Goal: Obtain resource: Download file/media

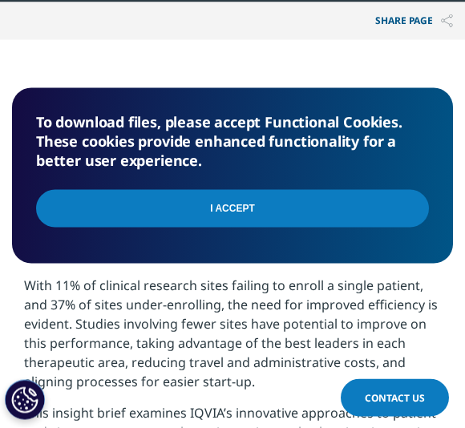
scroll to position [962, 0]
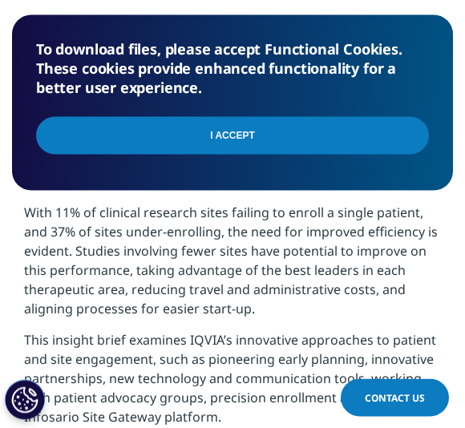
click at [298, 136] on input "I Accept" at bounding box center [232, 136] width 393 height 38
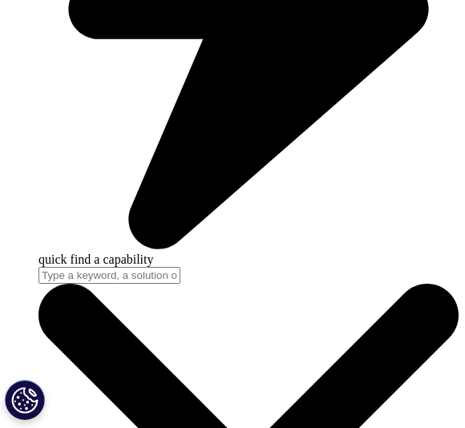
scroll to position [2482, 0]
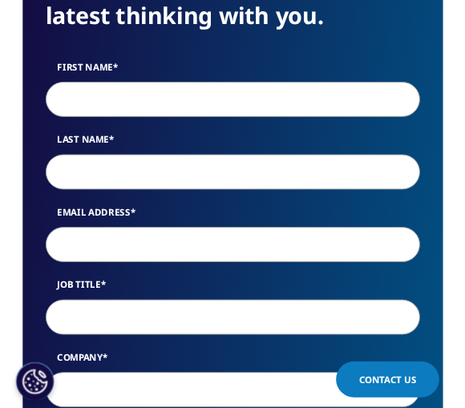
scroll to position [858, 441]
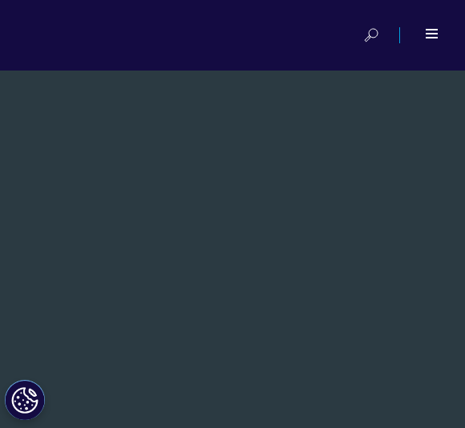
scroll to position [1778, 441]
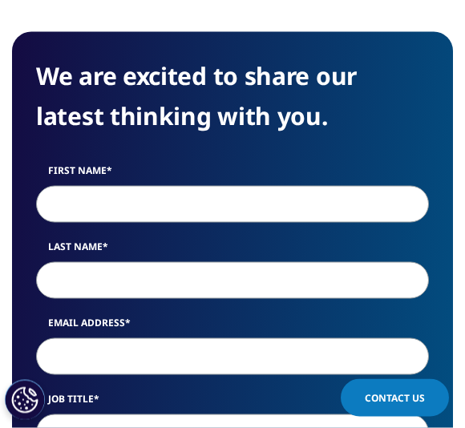
click at [316, 202] on input "First Name" at bounding box center [232, 204] width 393 height 37
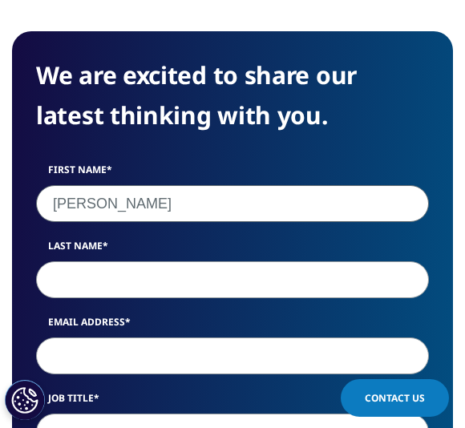
type input "Chris"
click at [285, 278] on input "Last Name" at bounding box center [232, 280] width 393 height 37
click at [72, 359] on input "Email Address" at bounding box center [232, 356] width 393 height 37
click at [140, 282] on input "Schlottere" at bounding box center [232, 280] width 393 height 37
type input "Schlotterer"
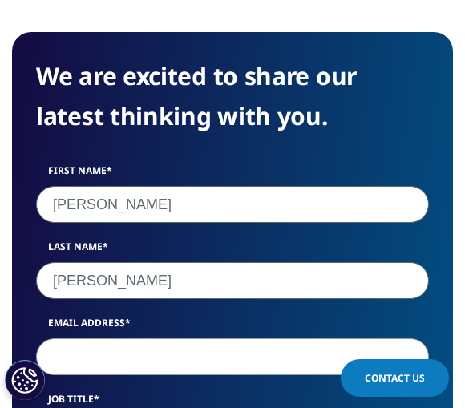
scroll to position [858, 441]
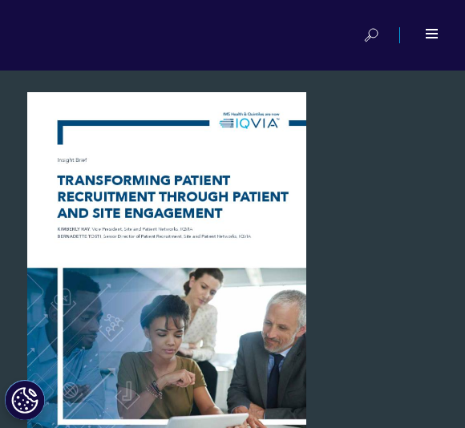
scroll to position [1778, 441]
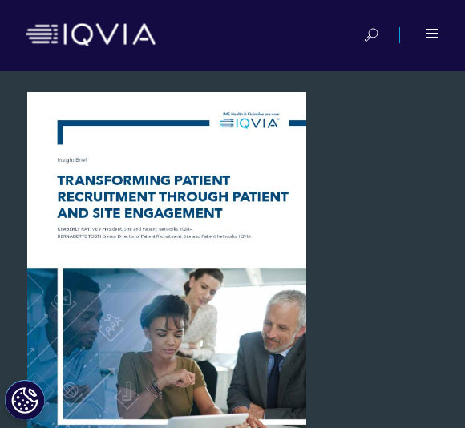
click at [270, 343] on div at bounding box center [167, 272] width 310 height 361
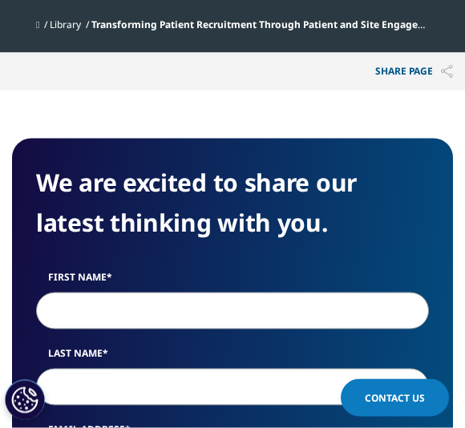
click at [408, 54] on p "Share PAGE" at bounding box center [414, 72] width 102 height 38
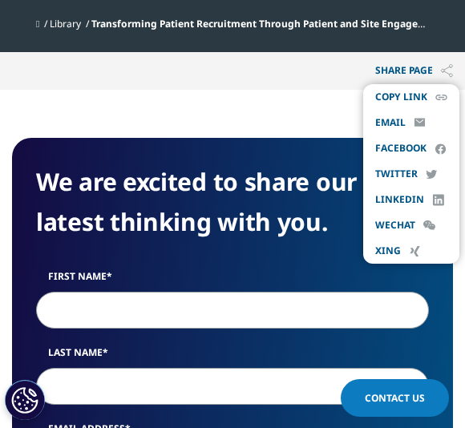
click at [364, 126] on li "email" at bounding box center [411, 123] width 96 height 26
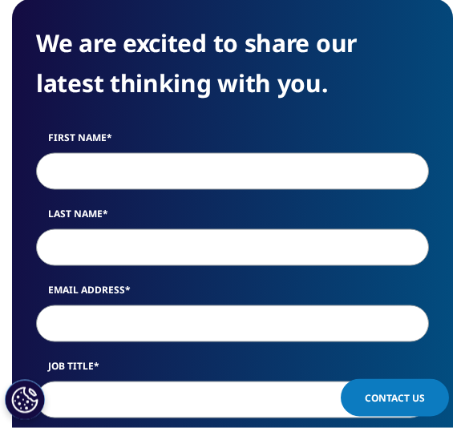
click at [330, 182] on input "First Name" at bounding box center [232, 171] width 393 height 37
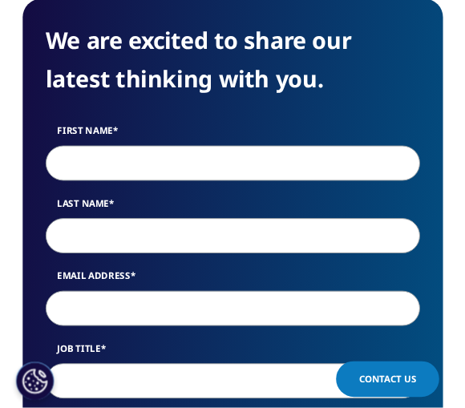
scroll to position [979, 0]
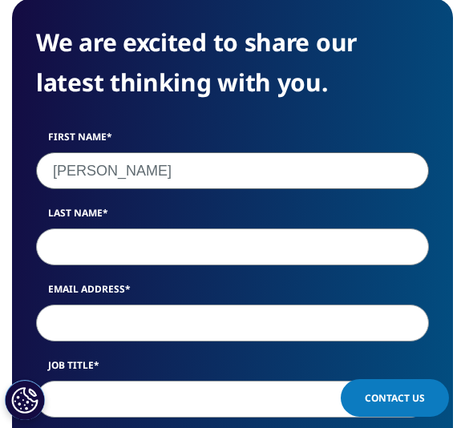
type input "Christopher"
click at [240, 255] on input "Last Name" at bounding box center [232, 247] width 393 height 37
type input "Schlotterer"
click at [217, 336] on input "Email Address" at bounding box center [232, 323] width 393 height 37
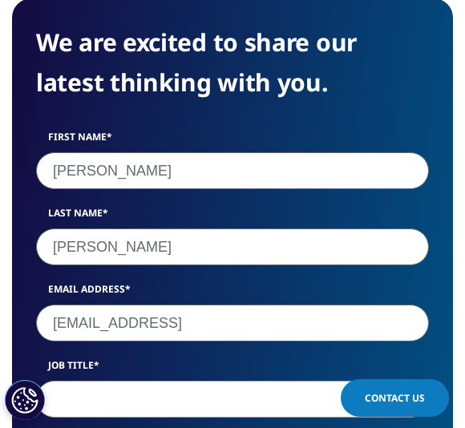
type input "schlottercm@outlook."
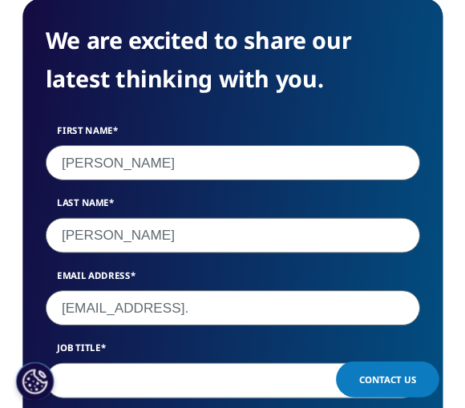
scroll to position [875, 441]
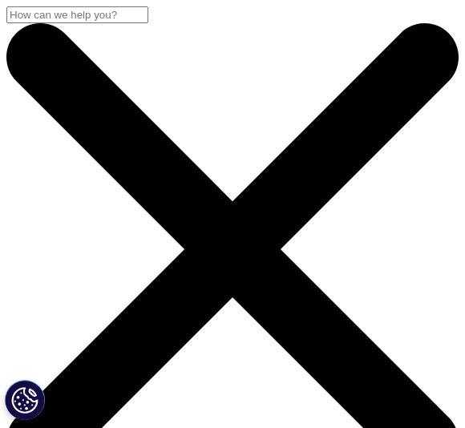
scroll to position [1778, 441]
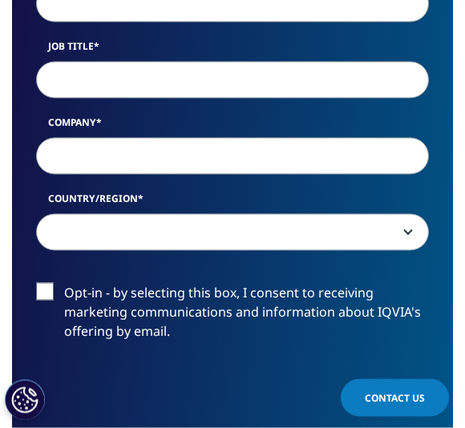
click at [266, 164] on input "Company" at bounding box center [232, 156] width 393 height 37
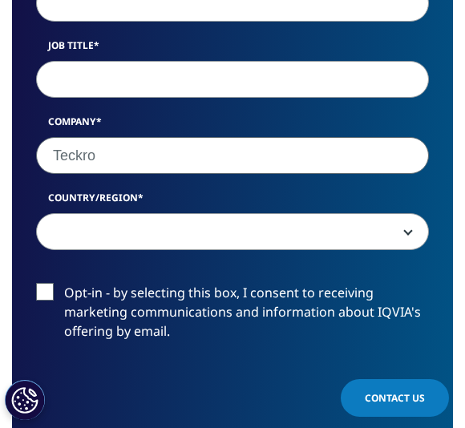
type input "Teckro"
click at [290, 88] on input "Job Title" at bounding box center [232, 79] width 393 height 37
type input "Y"
type input "US"
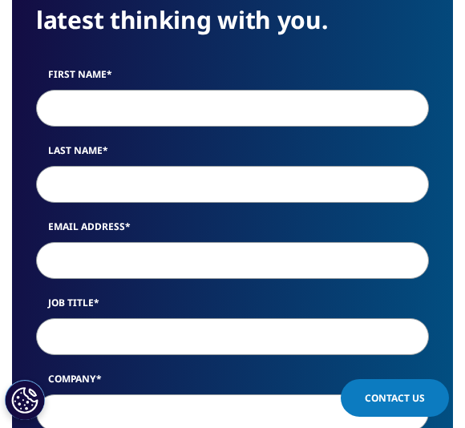
scroll to position [1045, 0]
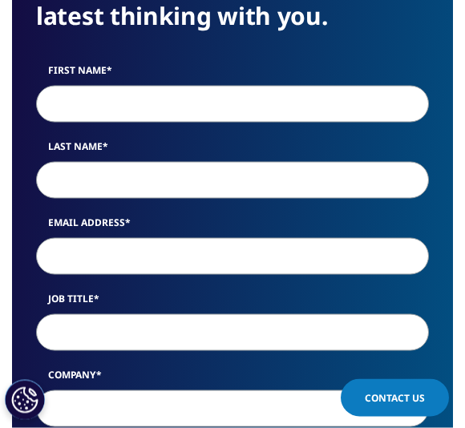
click at [294, 140] on label "Last Name" at bounding box center [232, 151] width 393 height 22
click at [294, 162] on input "Last Name" at bounding box center [232, 180] width 393 height 37
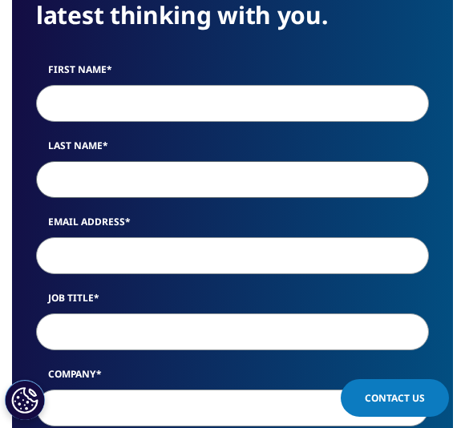
click at [322, 134] on div "First Name Last Name Email Address Job Title Company Country/Region [GEOGRAPHIC…" at bounding box center [232, 291] width 393 height 457
click at [314, 87] on input "First Name" at bounding box center [232, 103] width 393 height 37
type input "[PERSON_NAME]"
click at [255, 197] on input "Last Name" at bounding box center [232, 179] width 393 height 37
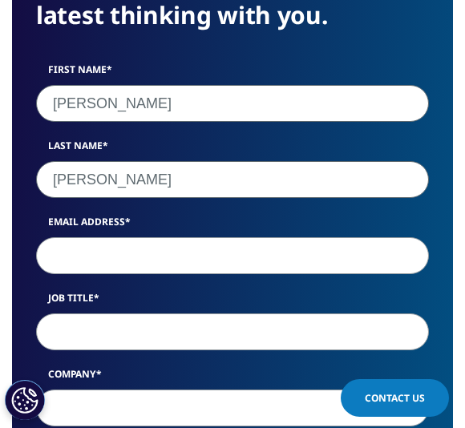
type input "[PERSON_NAME]"
click at [185, 285] on div "First Name [PERSON_NAME] Last Name [PERSON_NAME] Email Address Job Title Compan…" at bounding box center [232, 291] width 393 height 457
click at [192, 221] on label "Email Address" at bounding box center [232, 226] width 393 height 22
click at [192, 237] on input "Email Address" at bounding box center [232, 255] width 393 height 37
